Goal: Information Seeking & Learning: Learn about a topic

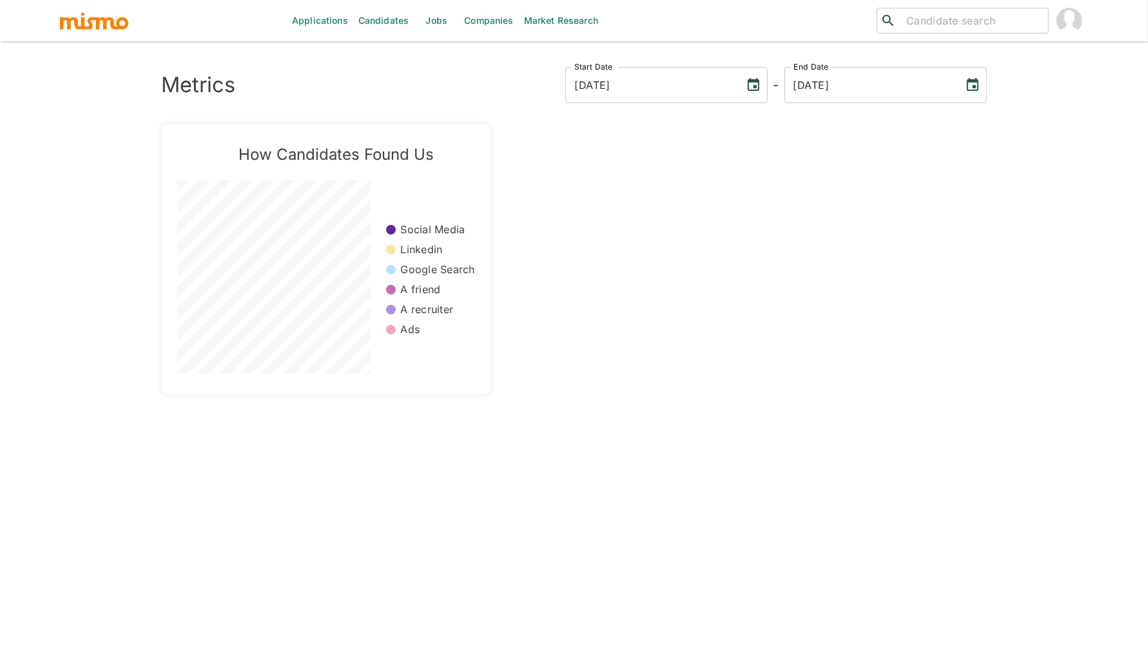
click at [420, 30] on link "Jobs" at bounding box center [436, 20] width 45 height 41
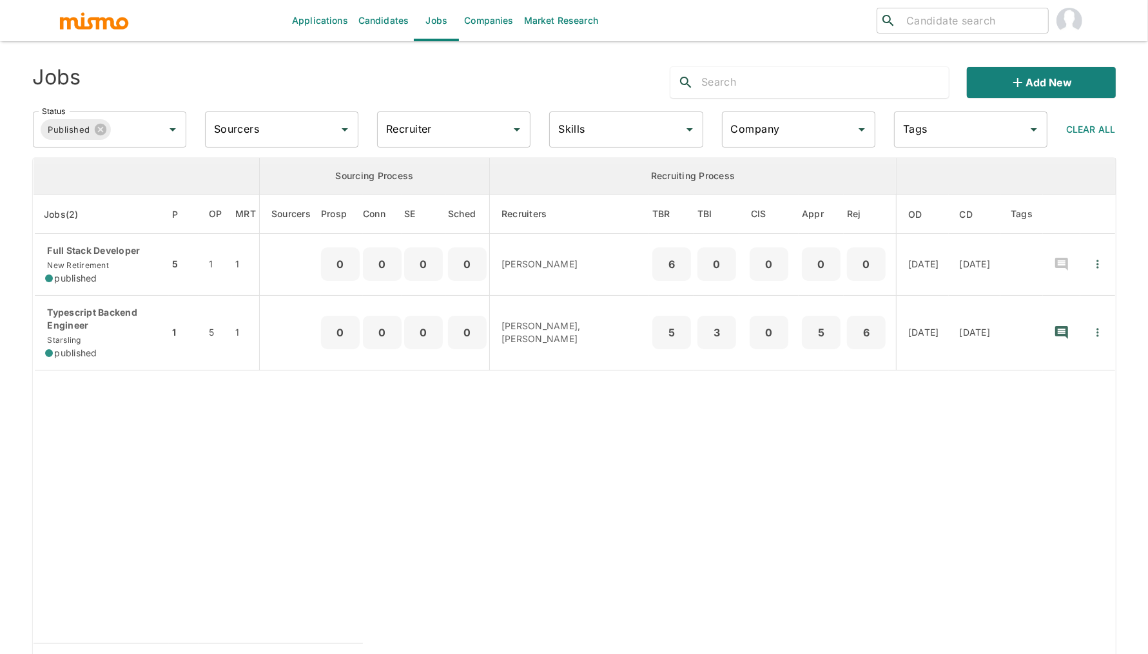
click at [841, 91] on input "text" at bounding box center [825, 82] width 248 height 21
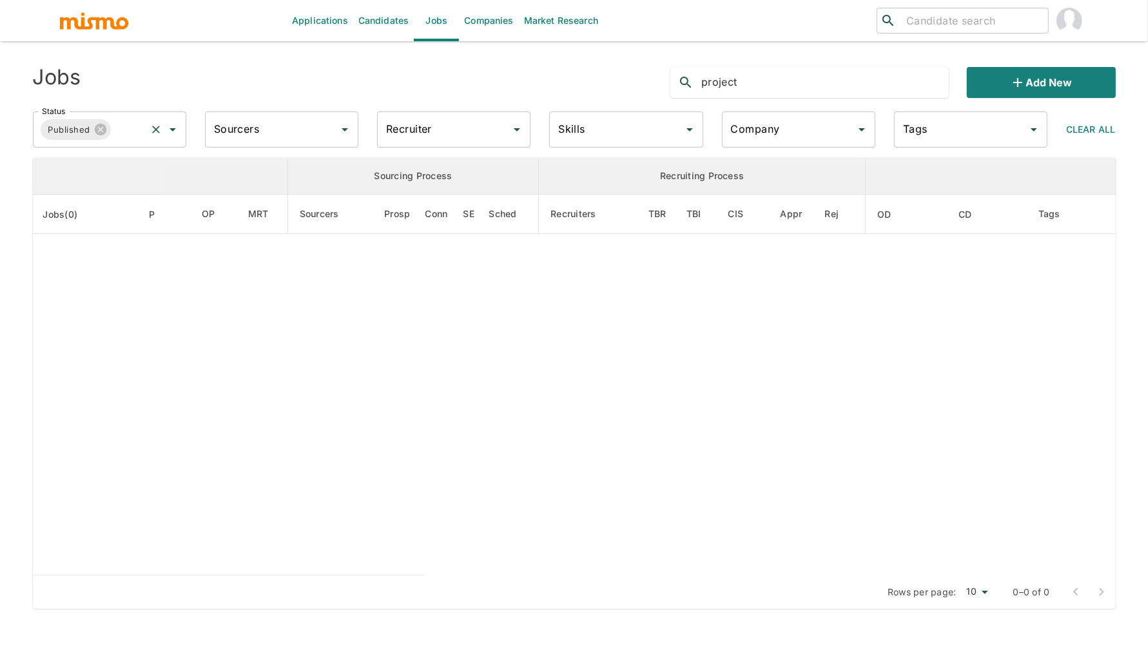
type input "project"
click at [126, 139] on input "Status" at bounding box center [128, 129] width 31 height 24
click at [124, 188] on li "Filled" at bounding box center [109, 192] width 153 height 26
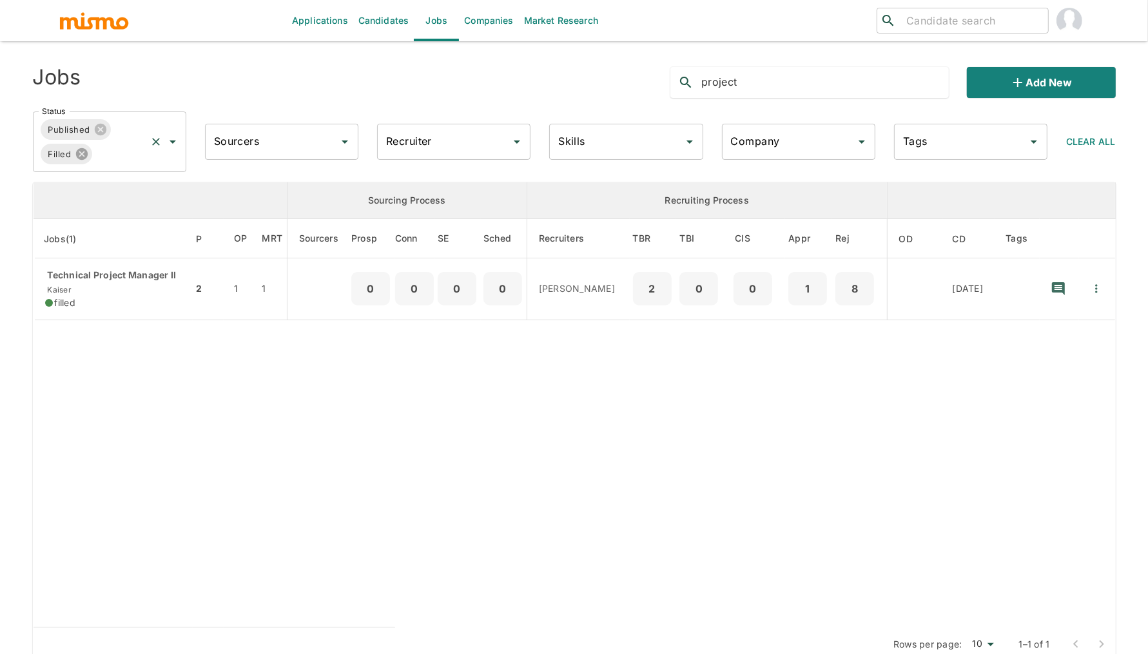
click at [87, 156] on icon at bounding box center [82, 154] width 14 height 14
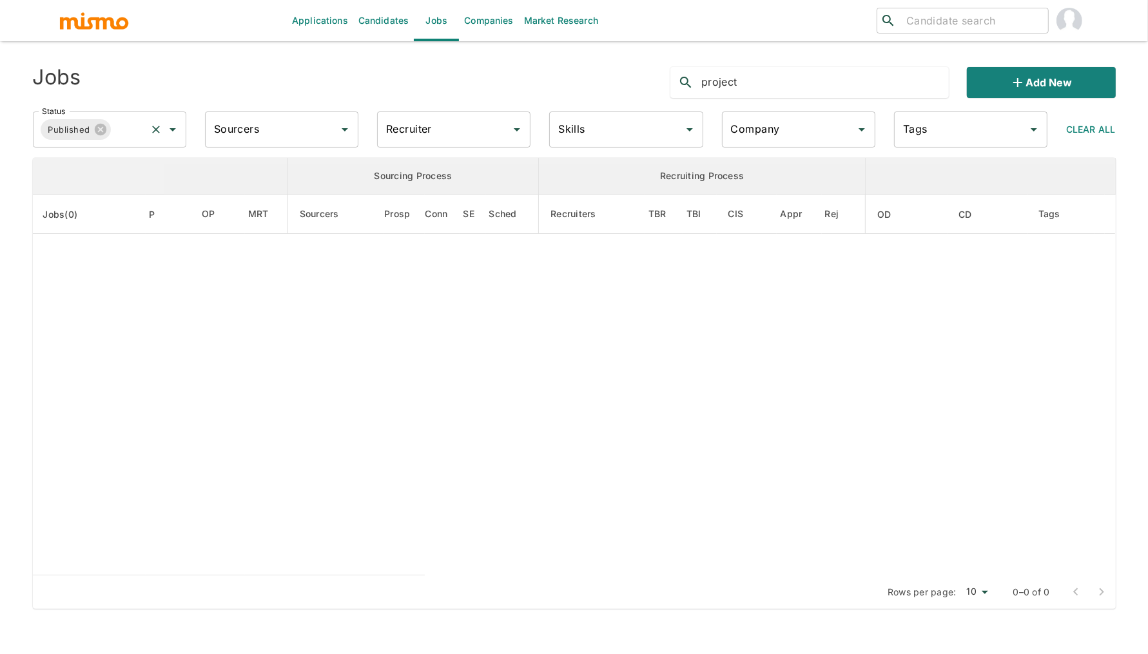
click at [132, 135] on input "Status" at bounding box center [128, 129] width 31 height 24
click at [130, 167] on li "Public" at bounding box center [109, 166] width 153 height 26
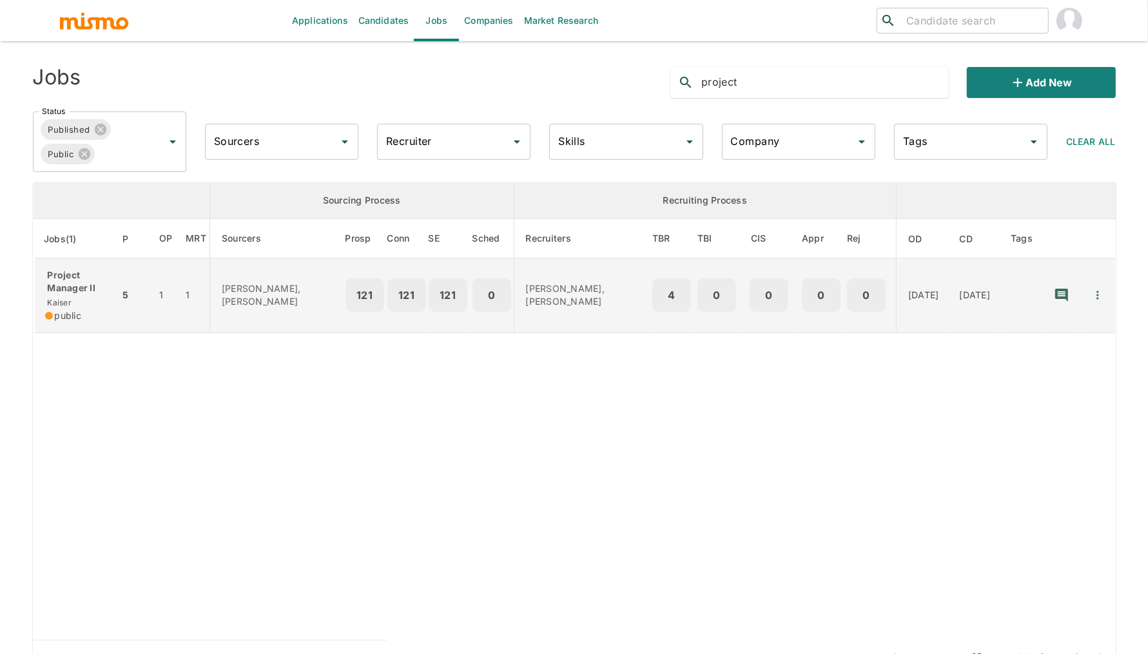
click at [108, 295] on div "Project Manager II [PERSON_NAME] public" at bounding box center [77, 296] width 64 height 54
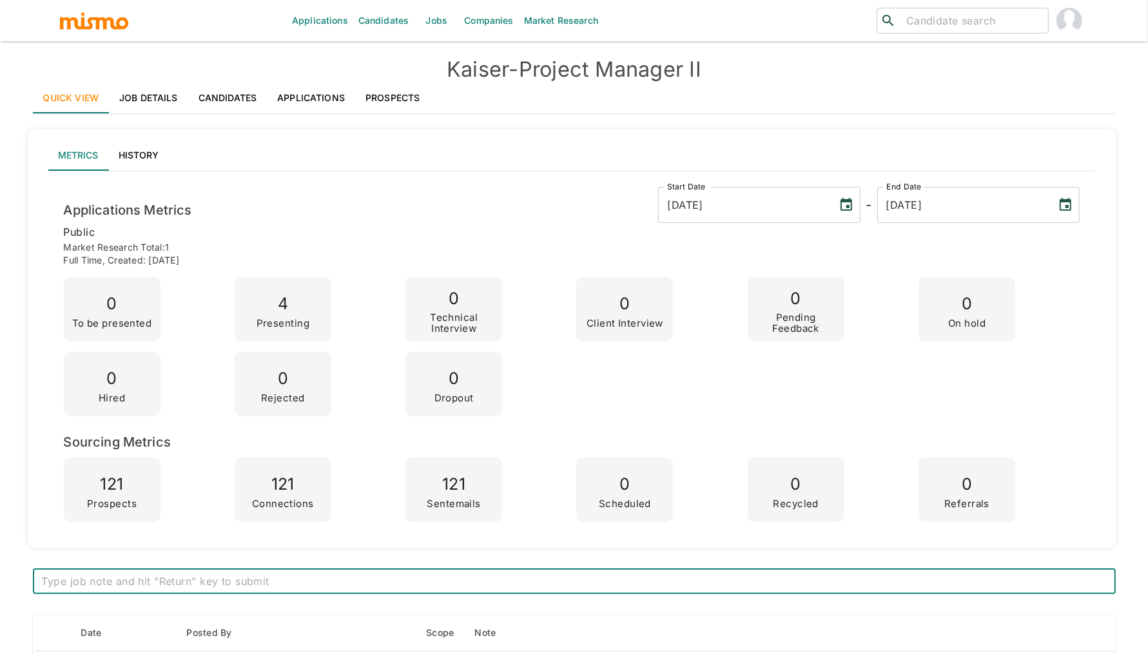
click at [159, 92] on link "Job Details" at bounding box center [148, 98] width 79 height 31
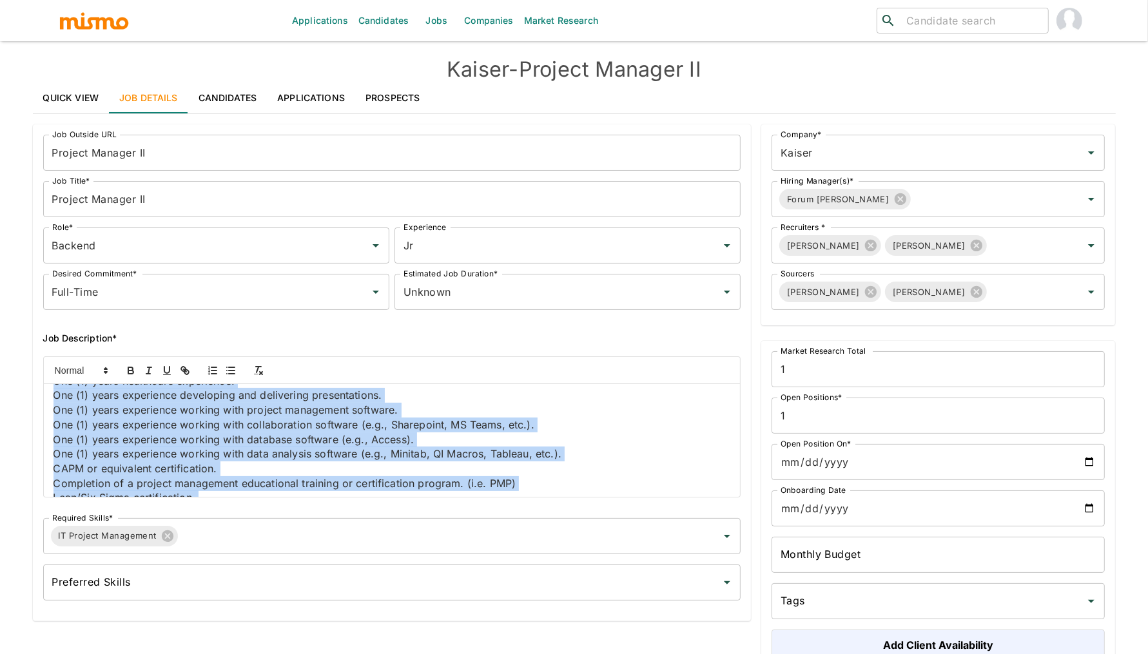
scroll to position [634, 0]
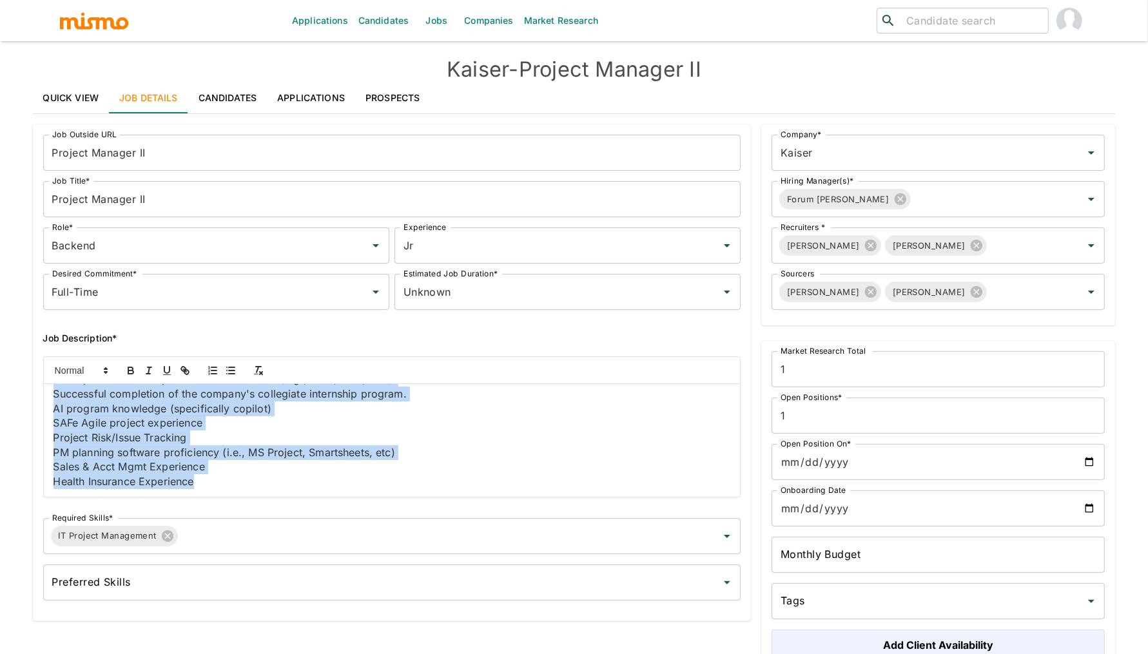
drag, startPoint x: 55, startPoint y: 397, endPoint x: 148, endPoint y: 590, distance: 214.0
click at [148, 590] on div "Job Outside URL Project Manager II Job Outside URL Job Title* Project Manager I…" at bounding box center [387, 365] width 709 height 482
copy div "Job Summary Manages small projects or components of larger projects with oversi…"
